Goal: Transaction & Acquisition: Purchase product/service

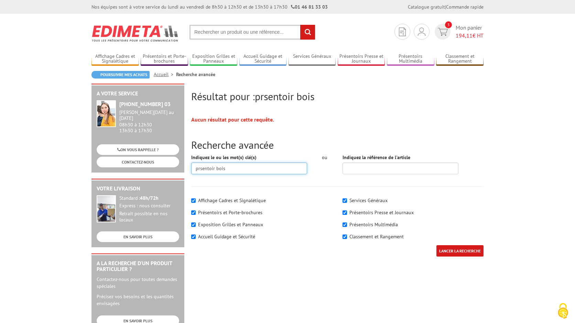
click at [235, 167] on input "prsentoir bois" at bounding box center [249, 168] width 116 height 12
click at [236, 166] on input "prsentoir bois" at bounding box center [249, 168] width 116 height 12
click at [235, 166] on input "prsentoir bois" at bounding box center [249, 168] width 116 height 12
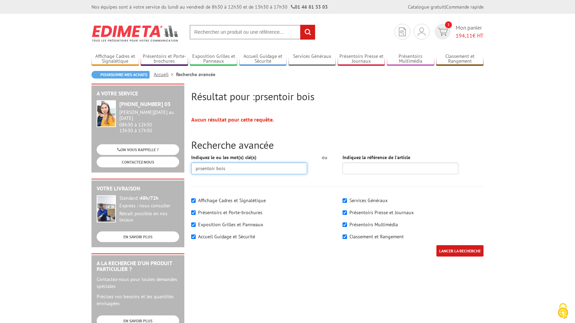
drag, startPoint x: 222, startPoint y: 168, endPoint x: 180, endPoint y: 167, distance: 42.7
click at [180, 167] on div "Résultat pour : prsentoir bois Aucun résultat pour cette requête. Recherche ava…" at bounding box center [287, 267] width 399 height 367
type input "porte brochure"
click at [459, 250] on input "LANCER LA RECHERCHE" at bounding box center [459, 250] width 47 height 11
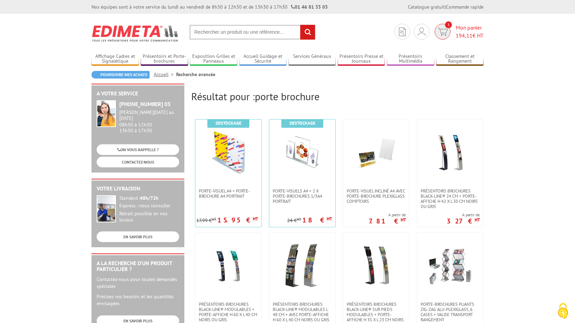
click at [471, 30] on span "Mon panier 194,11 € HT" at bounding box center [470, 32] width 28 height 16
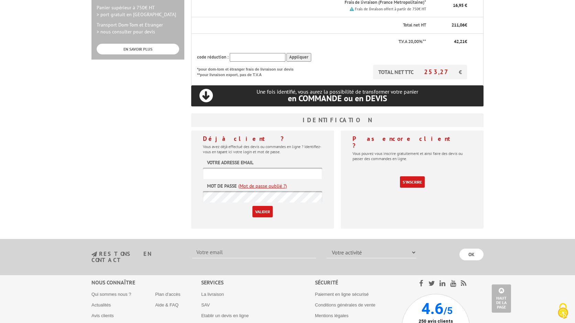
scroll to position [255, 0]
